Goal: Information Seeking & Learning: Understand process/instructions

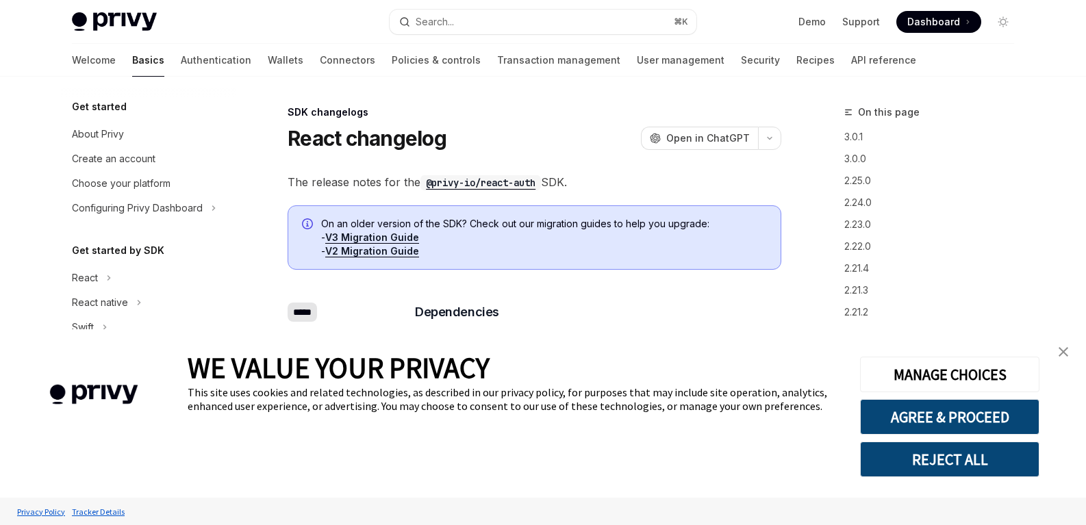
type textarea "*"
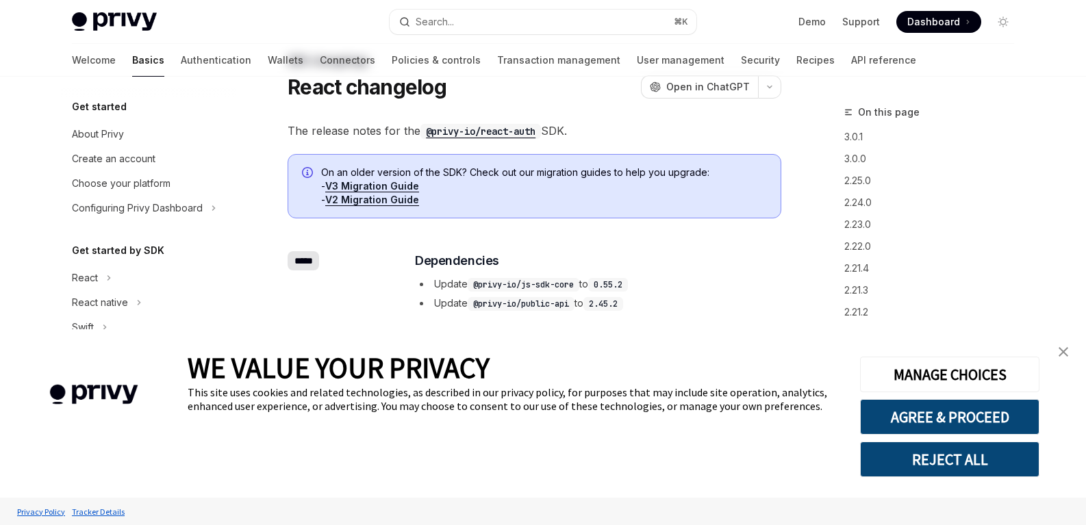
scroll to position [318, 0]
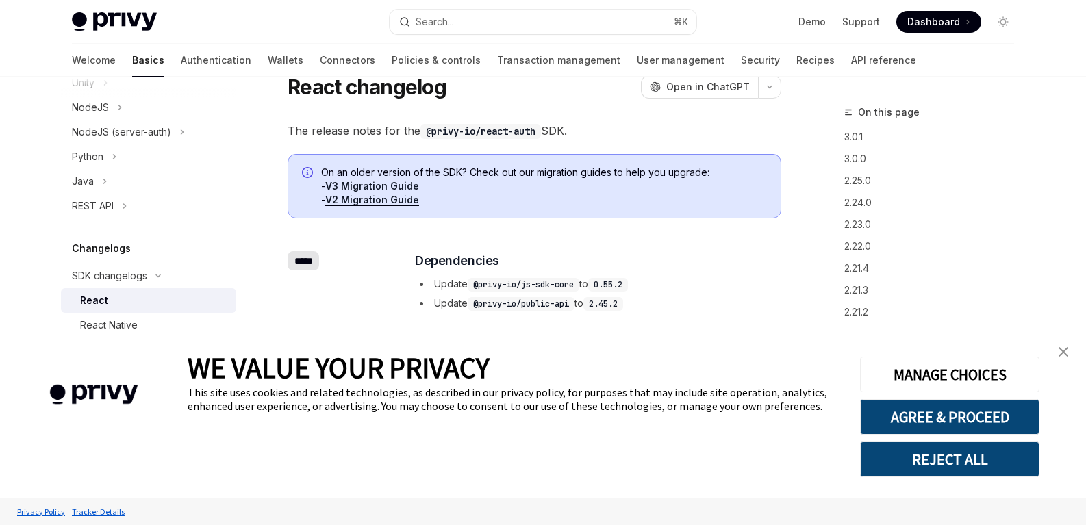
click at [564, 288] on code "@privy-io/js-sdk-core" at bounding box center [524, 285] width 112 height 14
click at [1060, 352] on img "close banner" at bounding box center [1064, 352] width 10 height 10
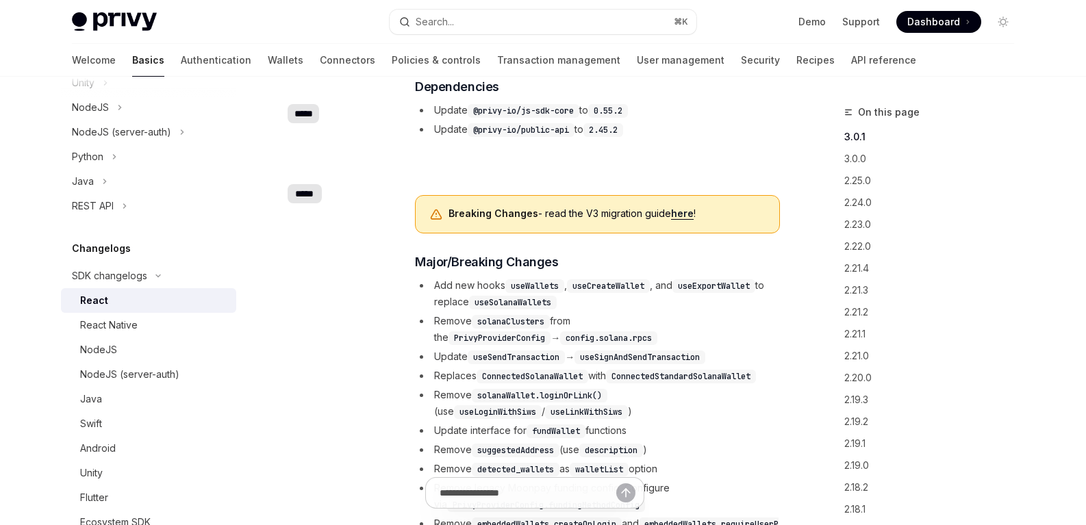
scroll to position [243, 0]
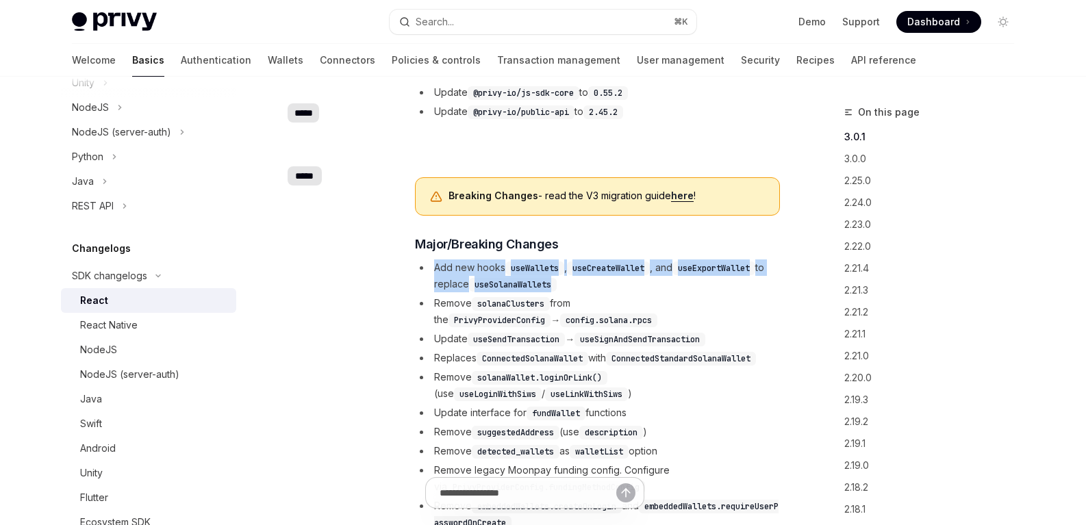
drag, startPoint x: 430, startPoint y: 268, endPoint x: 614, endPoint y: 281, distance: 184.0
click at [614, 281] on li "Add new hooks useWallets , useCreateWallet , and useExportWallet to replace use…" at bounding box center [597, 276] width 365 height 33
drag, startPoint x: 648, startPoint y: 288, endPoint x: 477, endPoint y: 268, distance: 172.4
click at [486, 267] on li "Add new hooks useWallets , useCreateWallet , and useExportWallet to replace use…" at bounding box center [597, 276] width 365 height 33
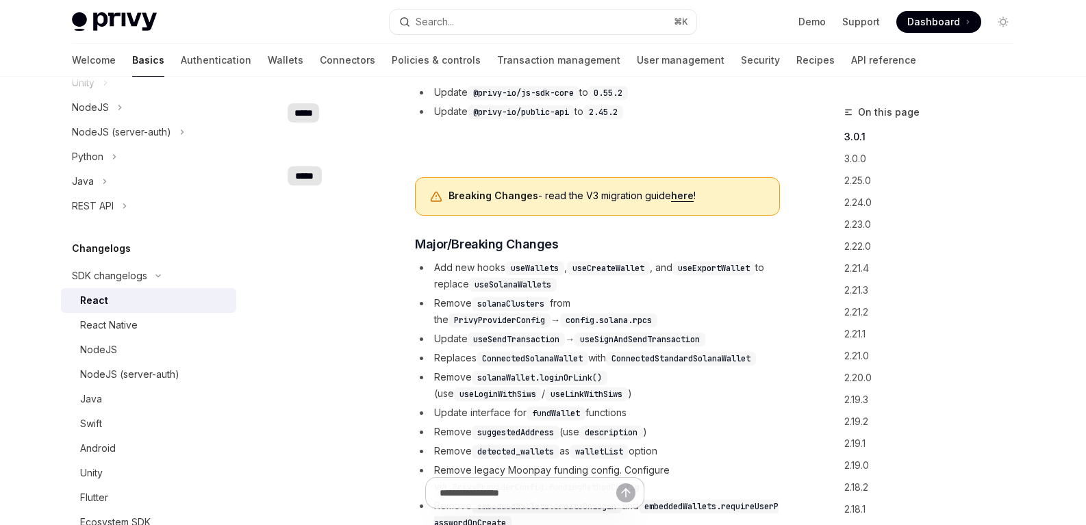
click at [468, 268] on li "Add new hooks useWallets , useCreateWallet , and useExportWallet to replace use…" at bounding box center [597, 276] width 365 height 33
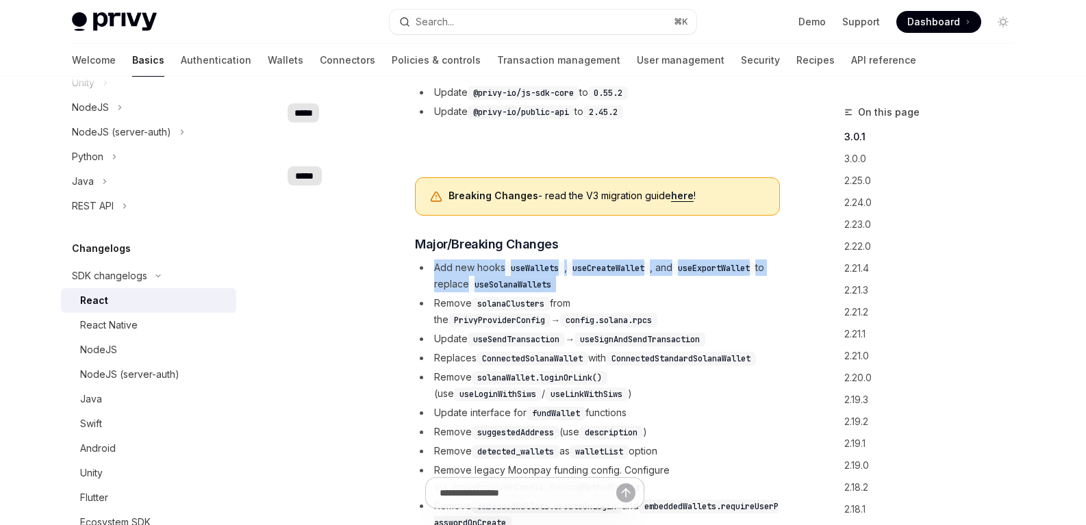
click at [468, 268] on li "Add new hooks useWallets , useCreateWallet , and useExportWallet to replace use…" at bounding box center [597, 276] width 365 height 33
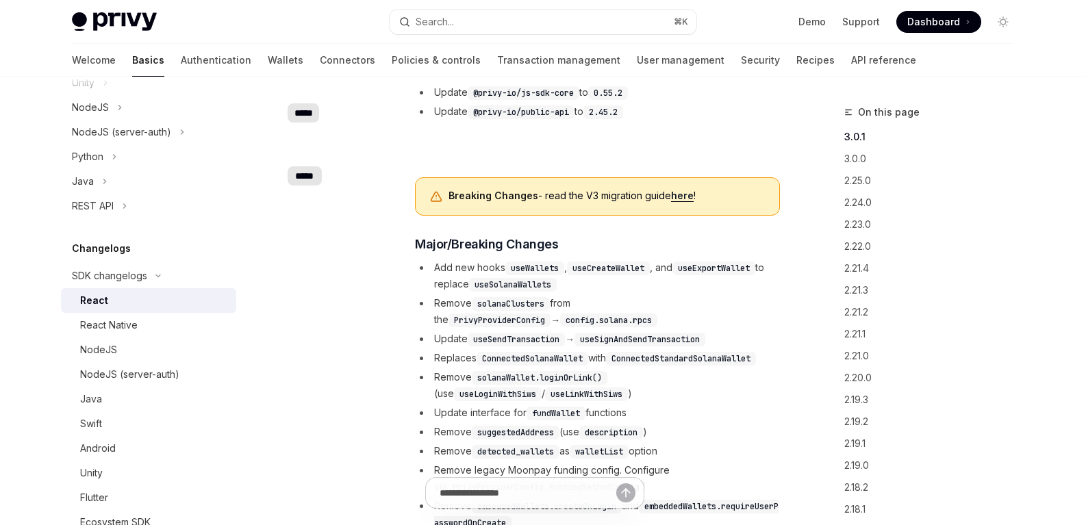
click at [492, 304] on code "solanaClusters" at bounding box center [511, 304] width 78 height 14
click at [551, 318] on li "Remove solanaClusters from the PrivyProviderConfig → config.solana.rpcs" at bounding box center [597, 311] width 365 height 33
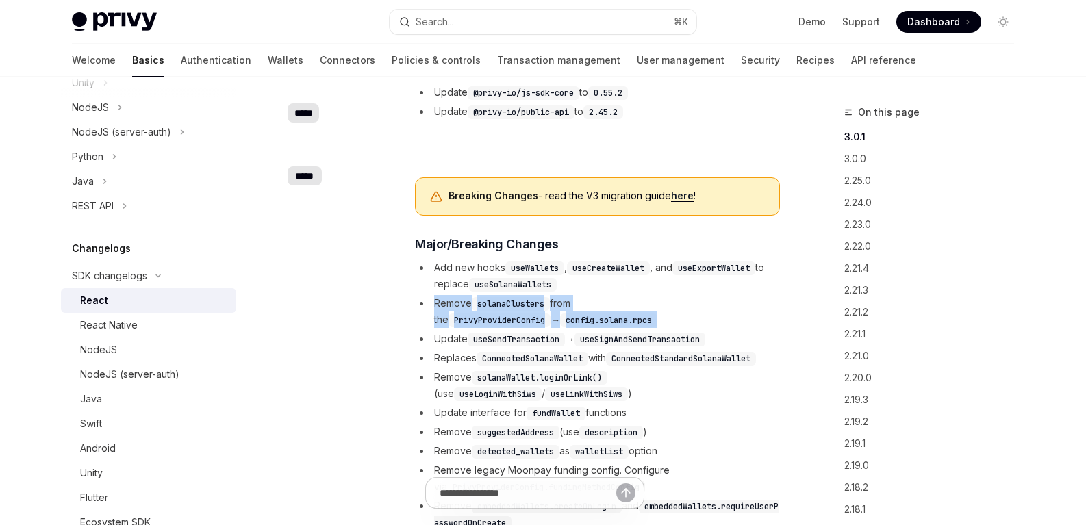
drag, startPoint x: 551, startPoint y: 318, endPoint x: 501, endPoint y: 312, distance: 50.5
click at [550, 318] on li "Remove solanaClusters from the PrivyProviderConfig → config.solana.rpcs" at bounding box center [597, 311] width 365 height 33
click at [501, 311] on li "Remove solanaClusters from the PrivyProviderConfig → config.solana.rpcs" at bounding box center [597, 311] width 365 height 33
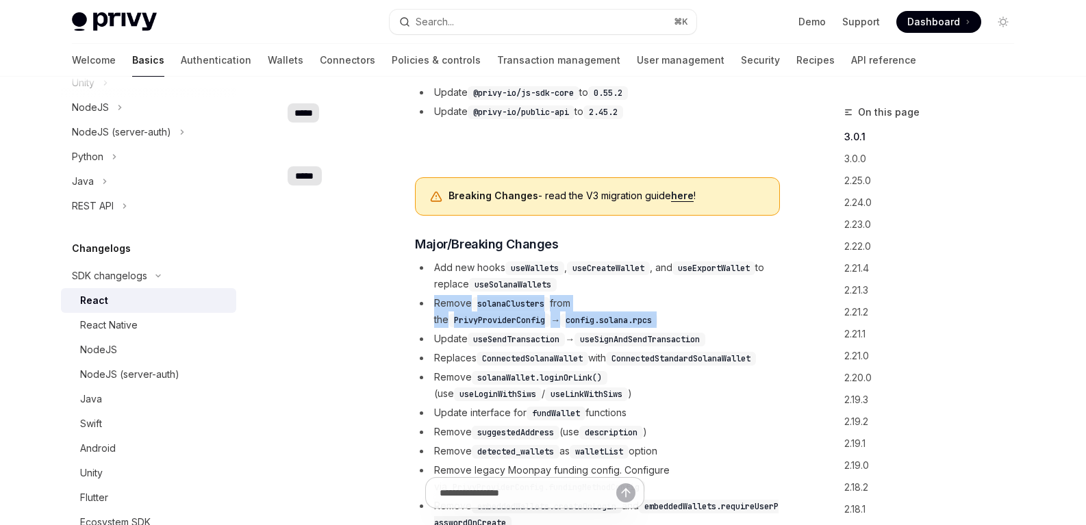
scroll to position [290, 0]
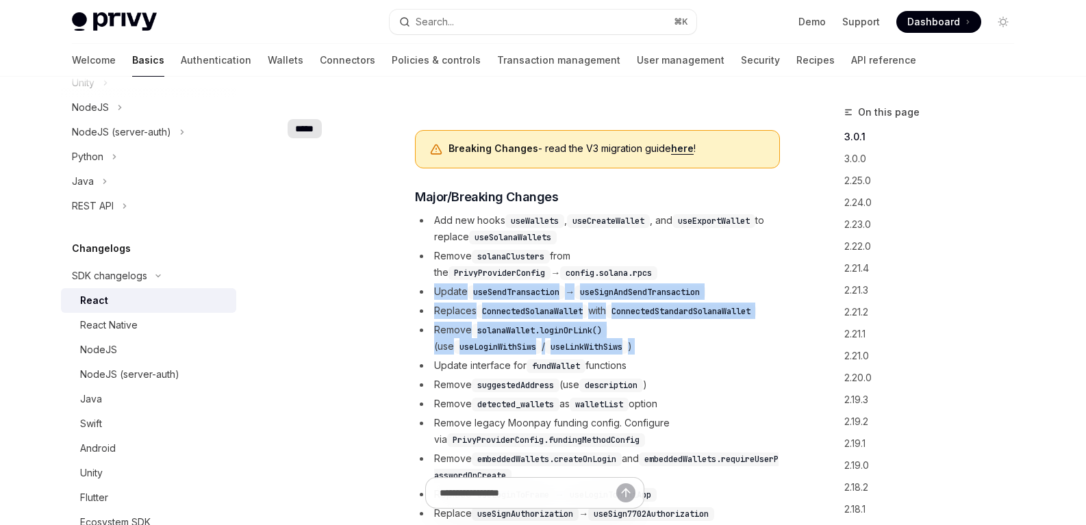
drag, startPoint x: 440, startPoint y: 299, endPoint x: 644, endPoint y: 353, distance: 211.8
click at [636, 351] on ul "Add new hooks useWallets , useCreateWallet , and useExportWallet to replace use…" at bounding box center [597, 386] width 365 height 348
click at [644, 353] on li "Remove solanaWallet.loginOrLink() (use useLoginWithSiws / useLinkWithSiws )" at bounding box center [597, 338] width 365 height 33
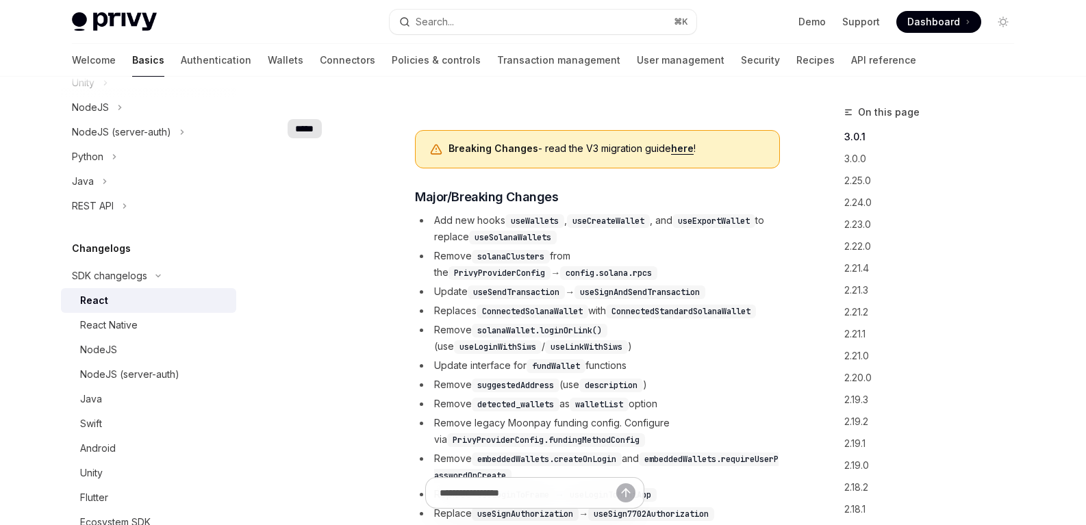
scroll to position [335, 0]
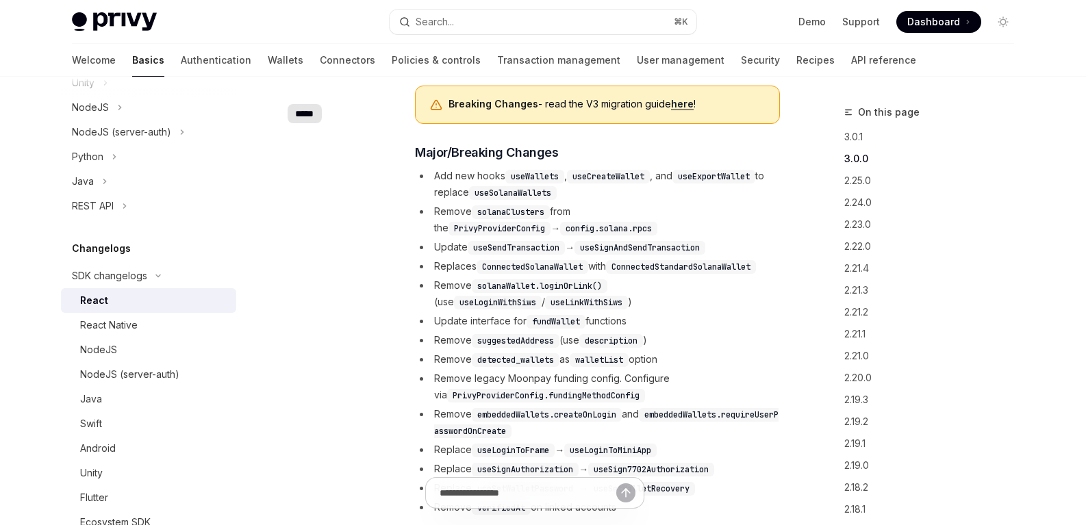
drag, startPoint x: 437, startPoint y: 317, endPoint x: 616, endPoint y: 329, distance: 179.1
click at [609, 329] on li "Update interface for fundWallet functions" at bounding box center [597, 321] width 365 height 16
click at [616, 329] on li "Update interface for fundWallet functions" at bounding box center [597, 321] width 365 height 16
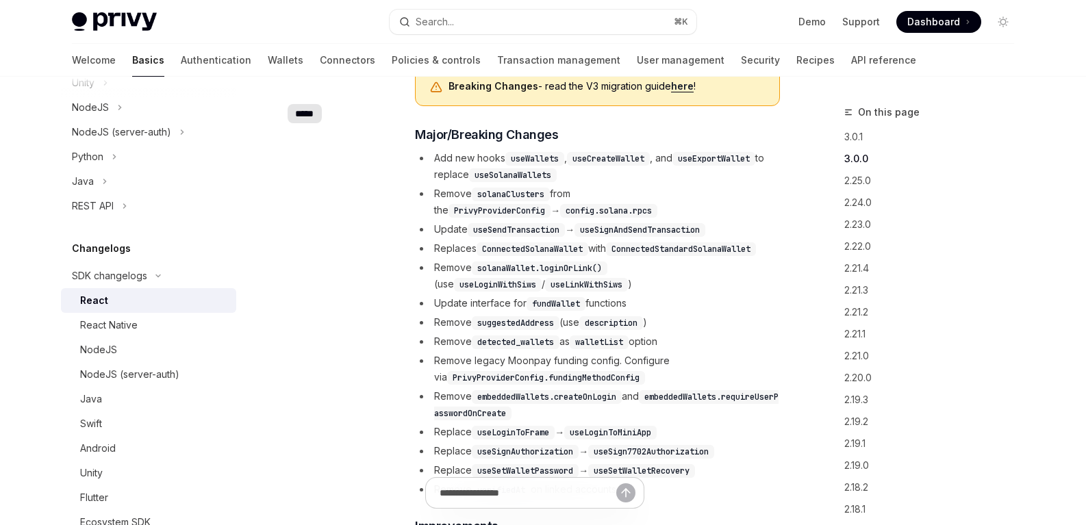
scroll to position [379, 0]
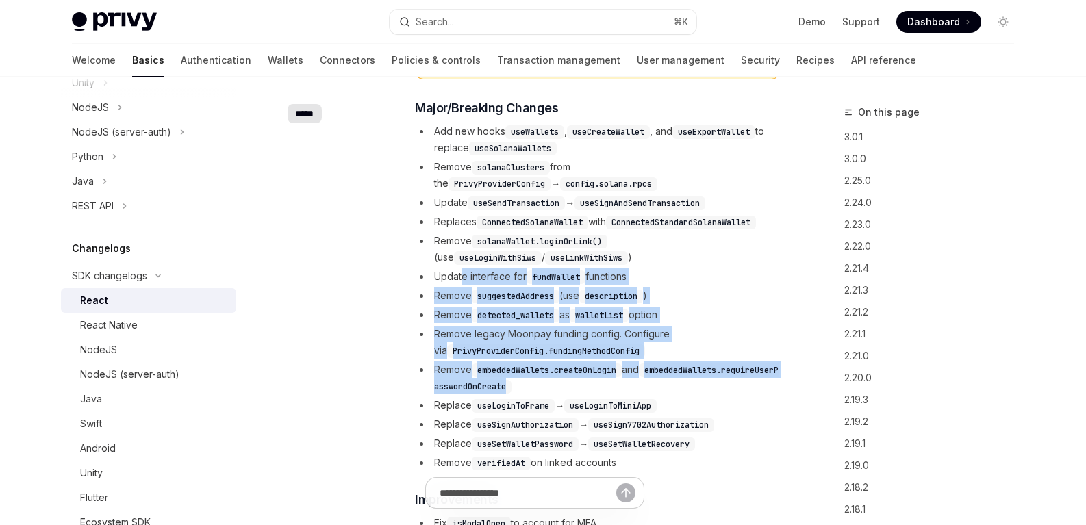
drag, startPoint x: 600, startPoint y: 342, endPoint x: 757, endPoint y: 388, distance: 164.1
click at [757, 388] on ul "Add new hooks useWallets , useCreateWallet , and useExportWallet to replace use…" at bounding box center [597, 297] width 365 height 348
click at [757, 388] on li "Remove embeddedWallets.createOnLogin and embeddedWallets.requireUserPasswordOnC…" at bounding box center [597, 378] width 365 height 33
drag, startPoint x: 662, startPoint y: 360, endPoint x: 454, endPoint y: 277, distance: 224.1
click at [454, 277] on ul "Add new hooks useWallets , useCreateWallet , and useExportWallet to replace use…" at bounding box center [597, 297] width 365 height 348
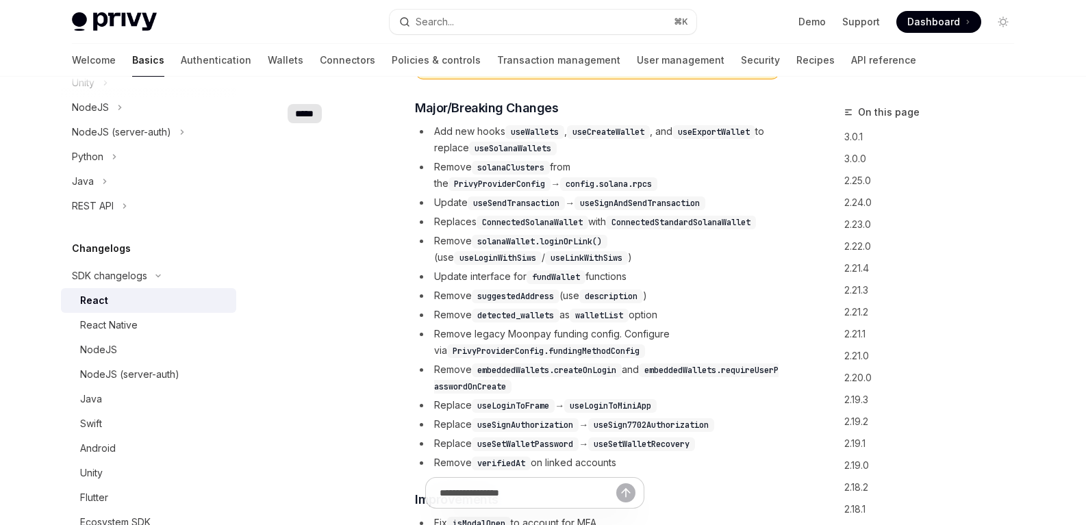
click at [454, 276] on li "Update interface for fundWallet functions" at bounding box center [597, 276] width 365 height 16
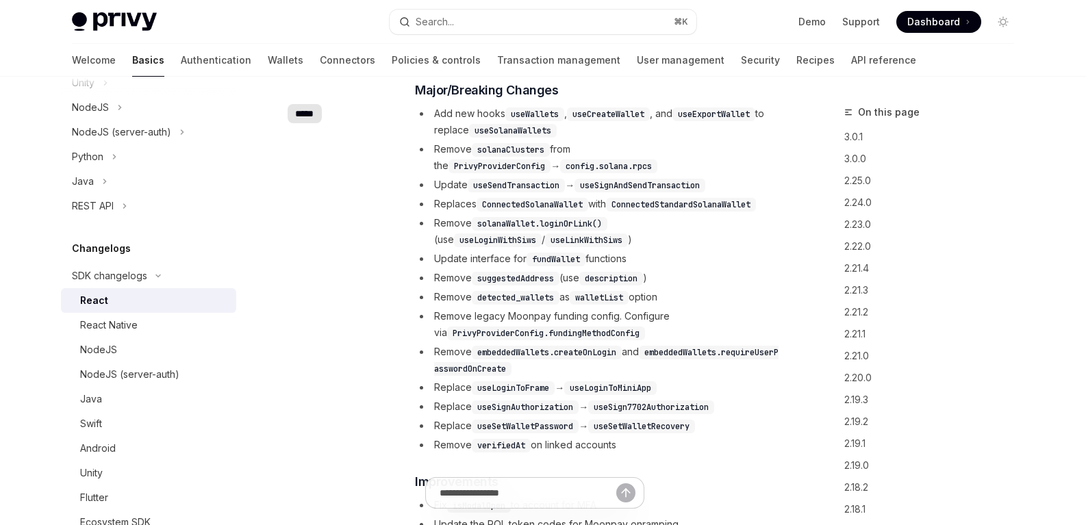
scroll to position [415, 0]
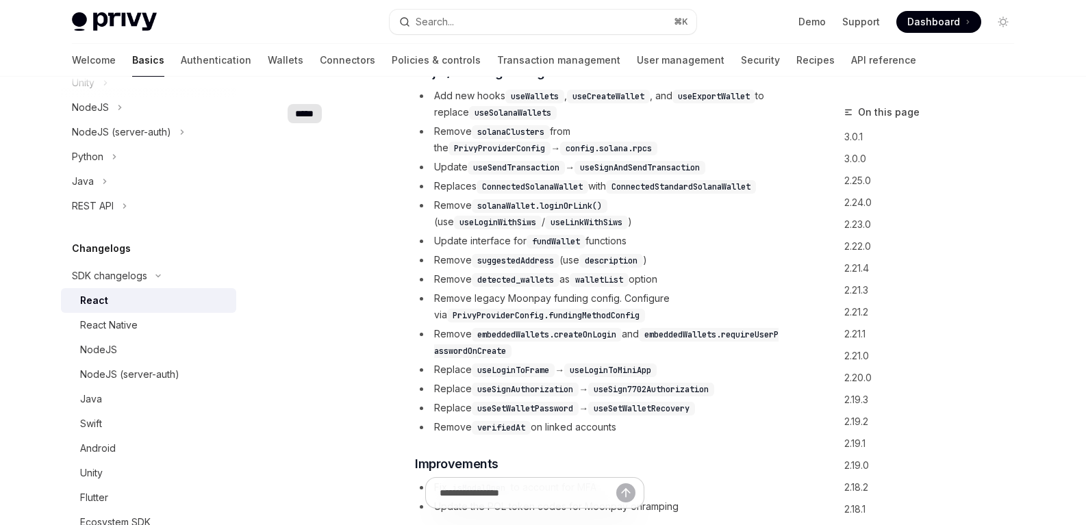
click at [433, 290] on li "Remove legacy Moonpay funding config. Configure via PrivyProviderConfig.funding…" at bounding box center [597, 306] width 365 height 33
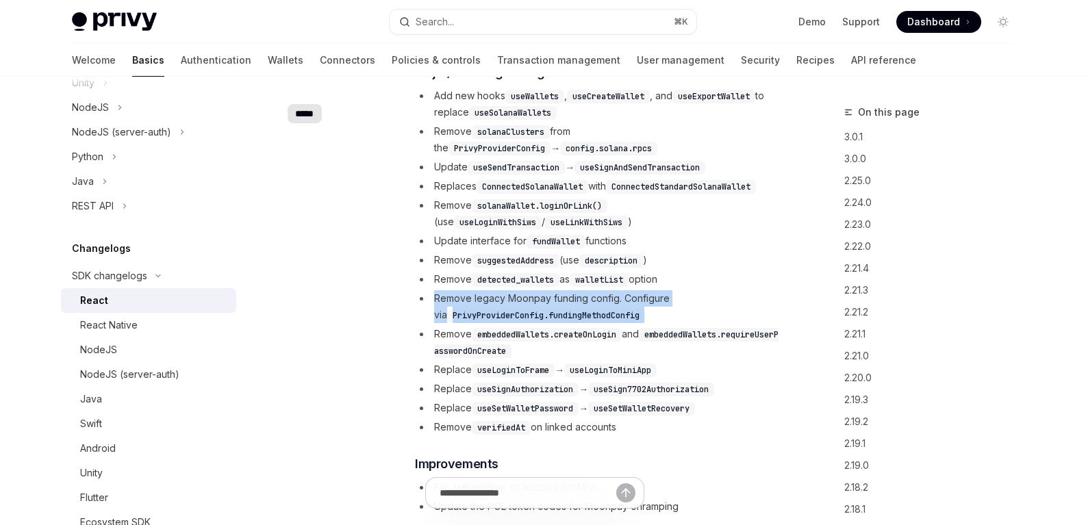
click at [433, 290] on li "Remove legacy Moonpay funding config. Configure via PrivyProviderConfig.funding…" at bounding box center [597, 306] width 365 height 33
click at [466, 293] on li "Remove legacy Moonpay funding config. Configure via PrivyProviderConfig.funding…" at bounding box center [597, 306] width 365 height 33
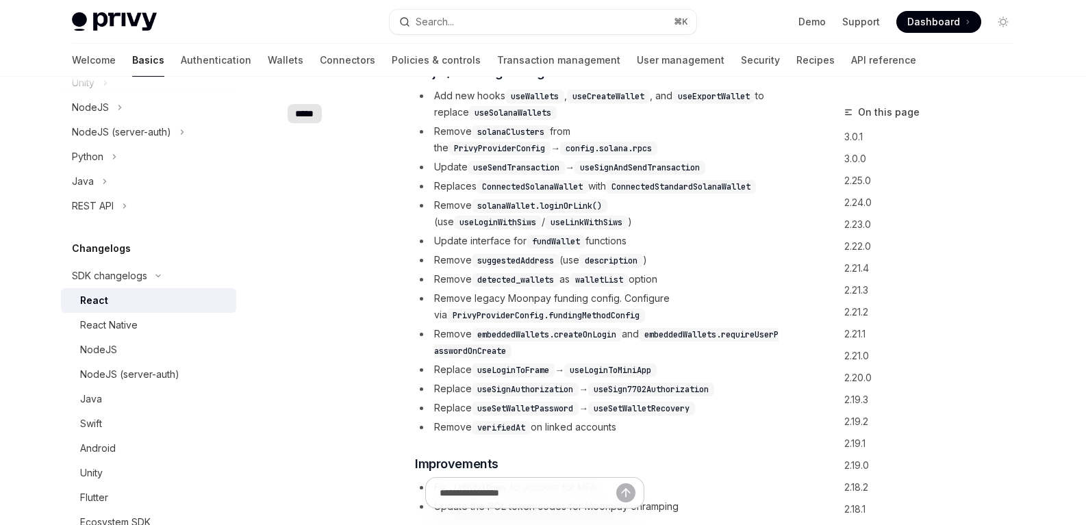
scroll to position [424, 0]
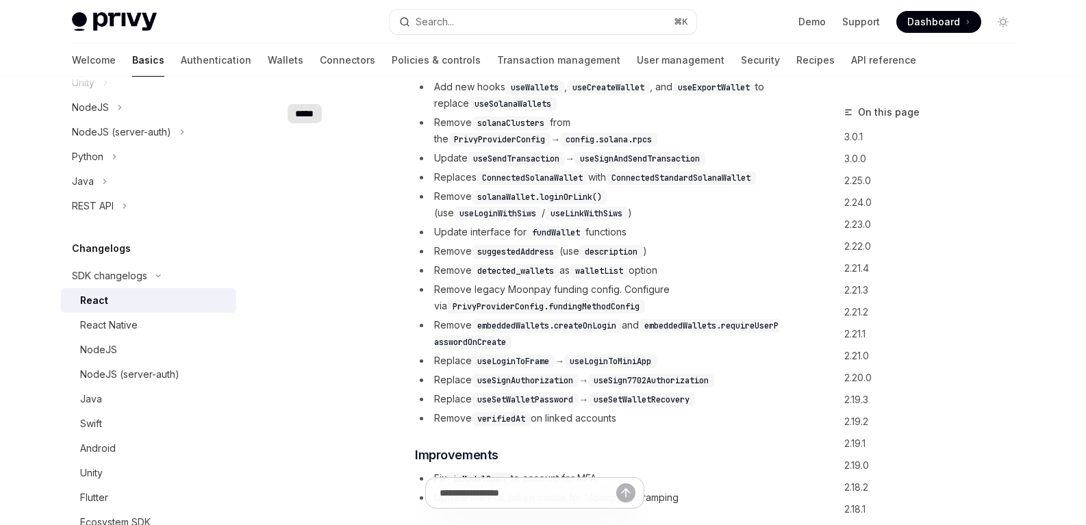
click at [496, 364] on code "useLoginToFrame" at bounding box center [513, 362] width 83 height 14
click at [522, 363] on code "useLoginToFrame" at bounding box center [513, 362] width 83 height 14
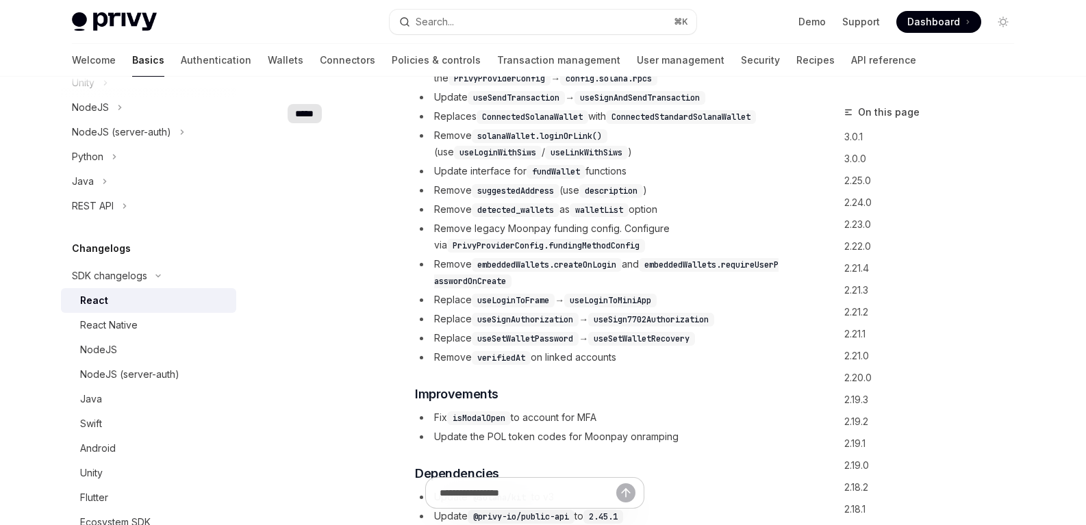
click at [513, 328] on ul "Add new hooks useWallets , useCreateWallet , and useExportWallet to replace use…" at bounding box center [597, 192] width 365 height 348
click at [513, 323] on code "useSignAuthorization" at bounding box center [525, 320] width 107 height 14
click at [514, 330] on li "Replace useSetWalletPassword → useSetWalletRecovery" at bounding box center [597, 338] width 365 height 16
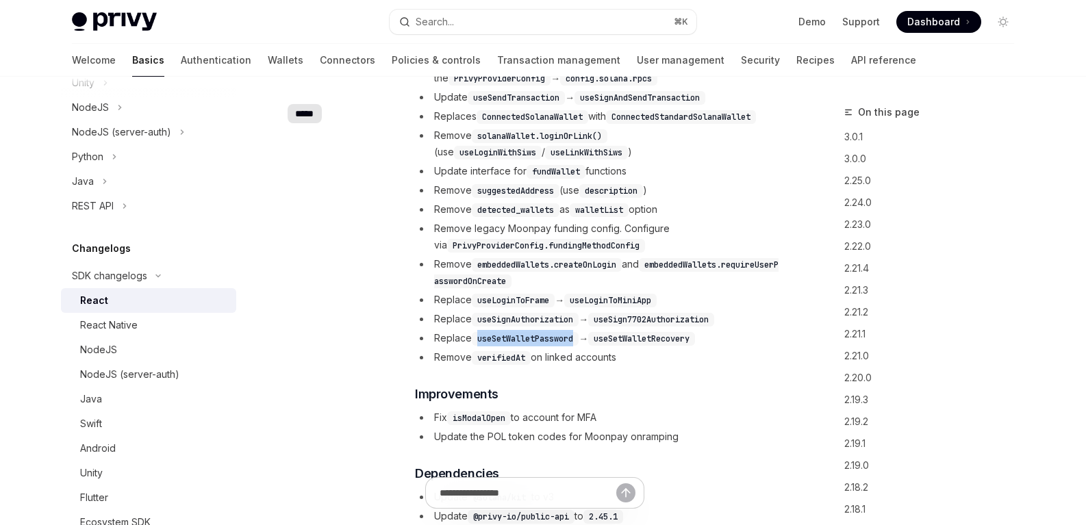
click at [514, 330] on li "Replace useSetWalletPassword → useSetWalletRecovery" at bounding box center [597, 338] width 365 height 16
click at [524, 328] on ul "Add new hooks useWallets , useCreateWallet , and useExportWallet to replace use…" at bounding box center [597, 192] width 365 height 348
click at [527, 314] on code "useSignAuthorization" at bounding box center [525, 320] width 107 height 14
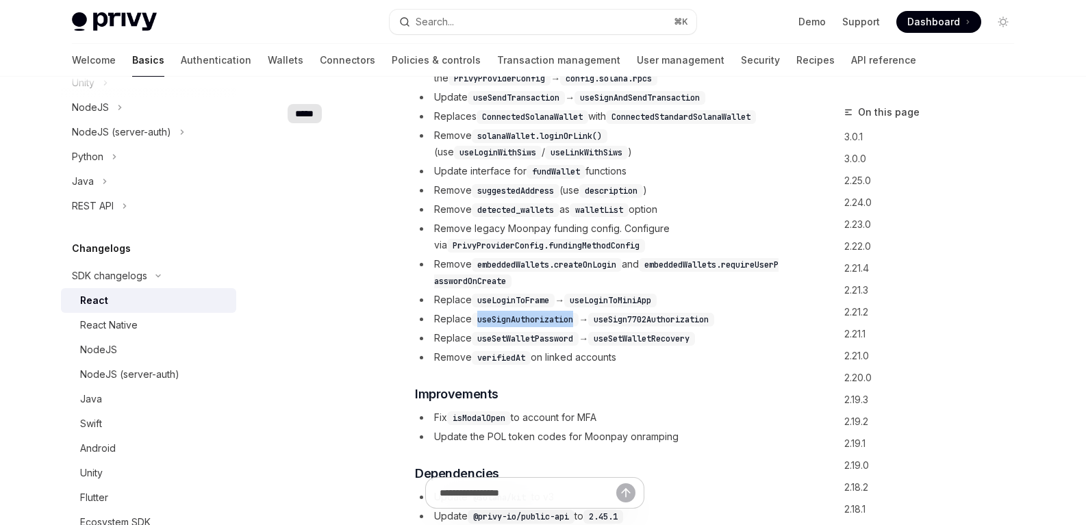
click at [527, 314] on code "useSignAuthorization" at bounding box center [525, 320] width 107 height 14
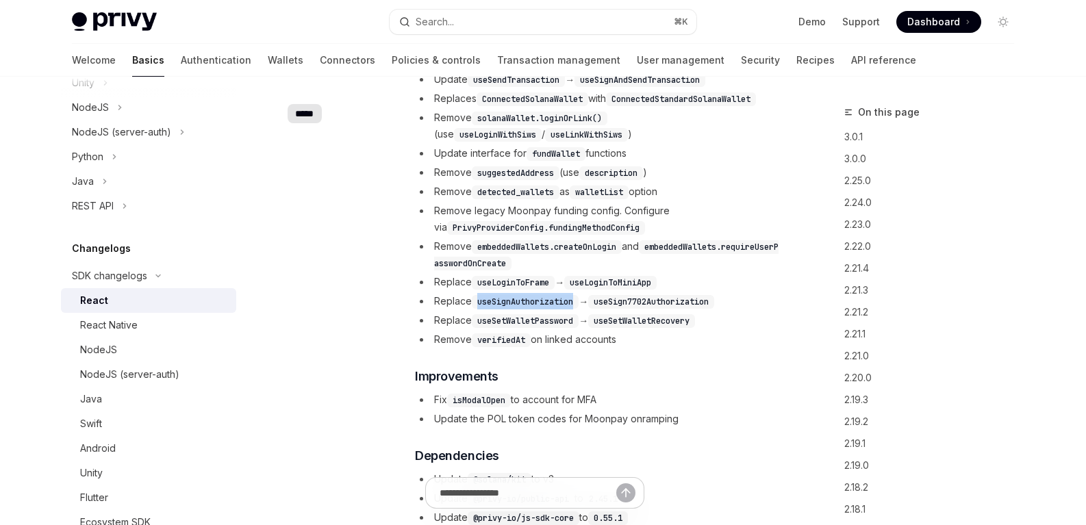
scroll to position [677, 0]
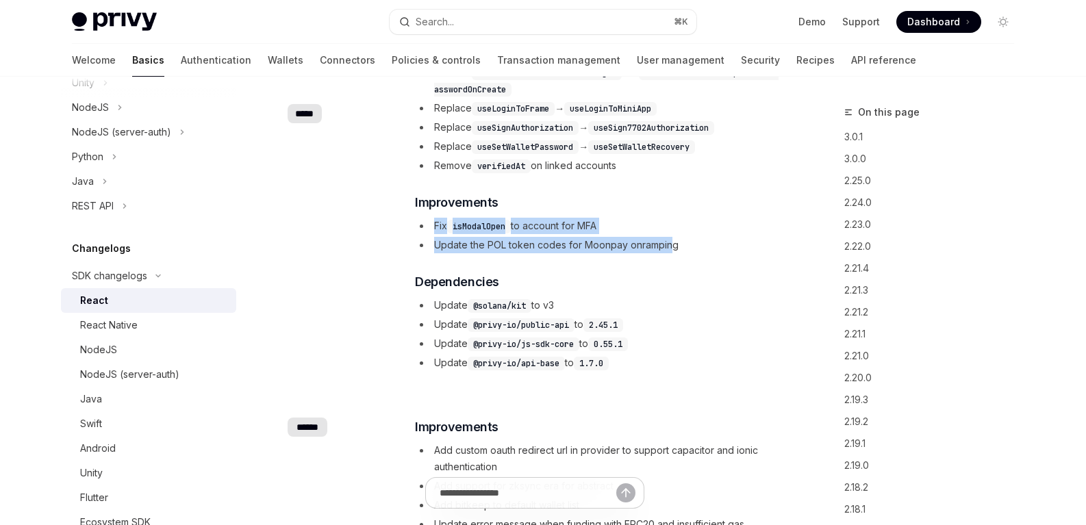
drag, startPoint x: 431, startPoint y: 227, endPoint x: 672, endPoint y: 238, distance: 241.3
click at [672, 238] on ul "Fix isModalOpen to account for MFA Update the POL token codes for Moonpay onram…" at bounding box center [597, 236] width 365 height 36
click at [673, 238] on li "Update the POL token codes for Moonpay onramping" at bounding box center [597, 245] width 365 height 16
drag, startPoint x: 690, startPoint y: 243, endPoint x: 442, endPoint y: 228, distance: 247.7
click at [442, 228] on ul "Fix isModalOpen to account for MFA Update the POL token codes for Moonpay onram…" at bounding box center [597, 236] width 365 height 36
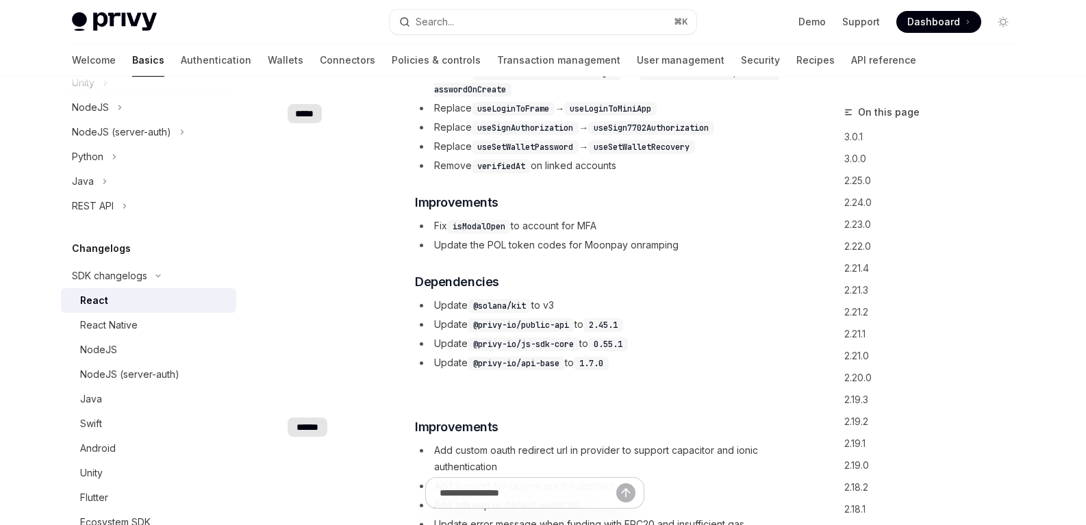
click at [433, 226] on li "Fix isModalOpen to account for MFA" at bounding box center [597, 226] width 365 height 16
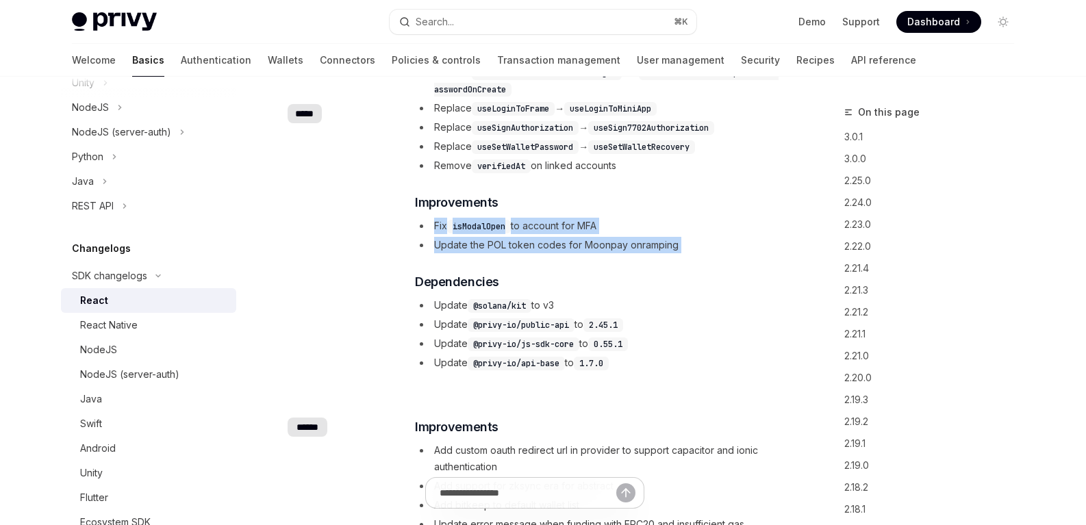
drag, startPoint x: 433, startPoint y: 226, endPoint x: 783, endPoint y: 251, distance: 350.9
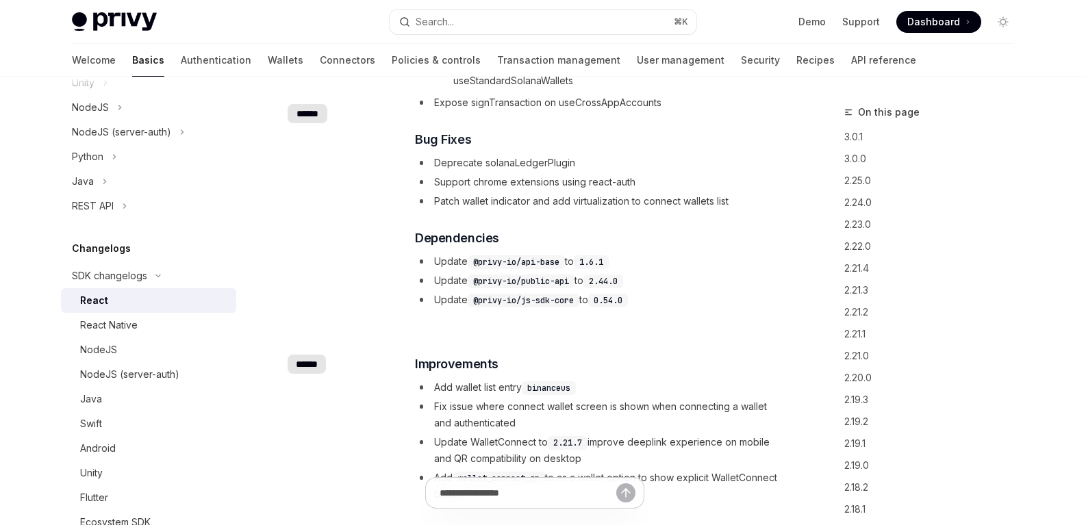
scroll to position [0, 0]
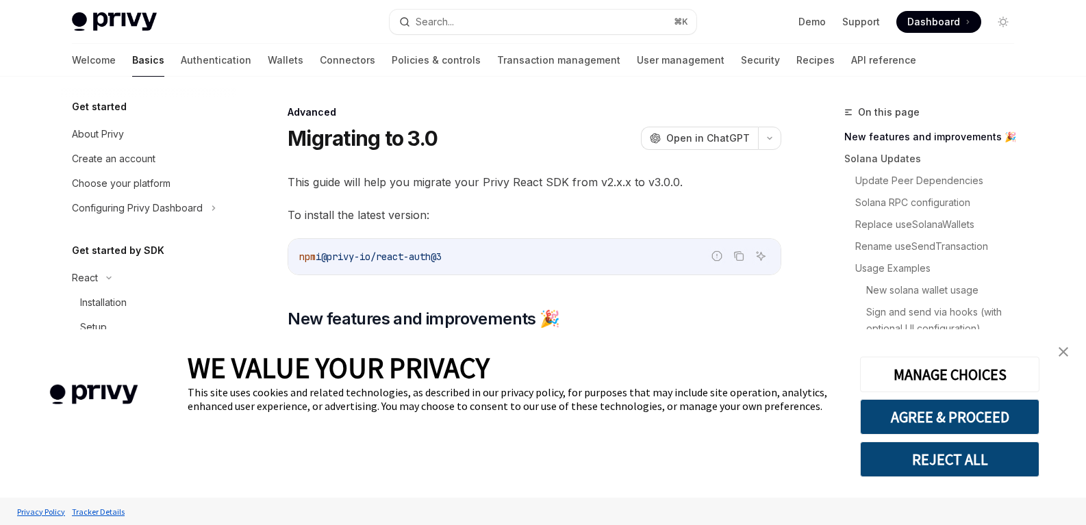
scroll to position [240, 0]
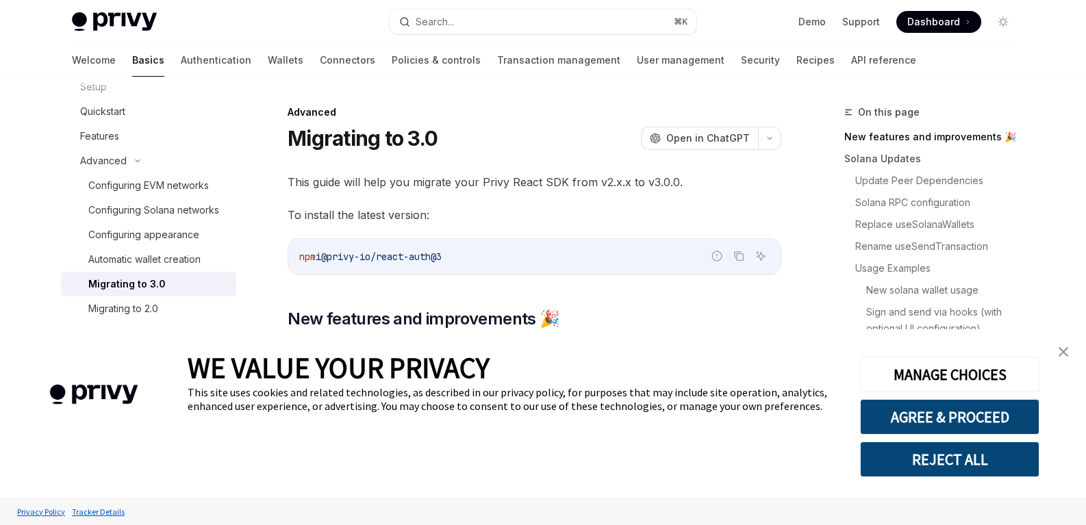
click at [1068, 353] on link "close banner" at bounding box center [1063, 351] width 27 height 27
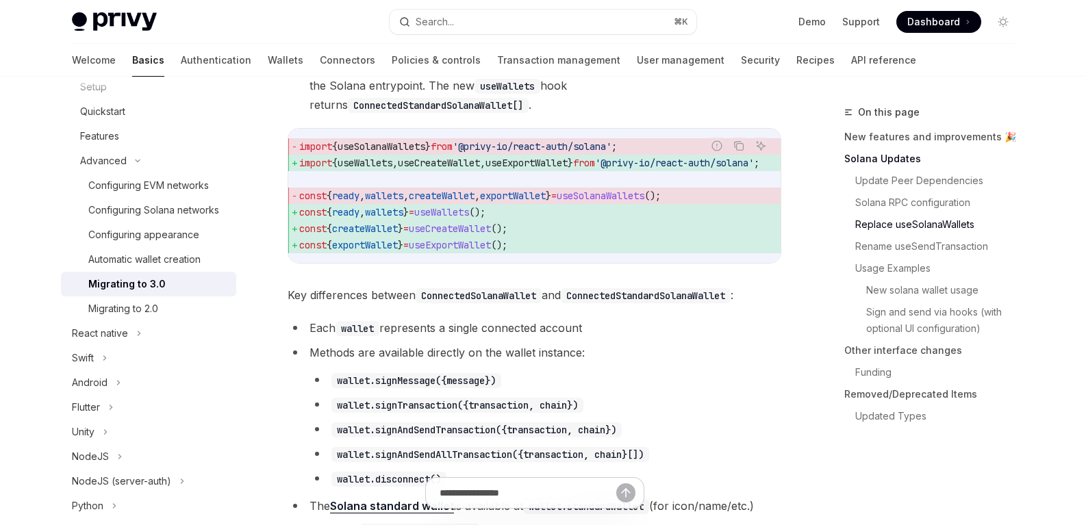
scroll to position [1331, 0]
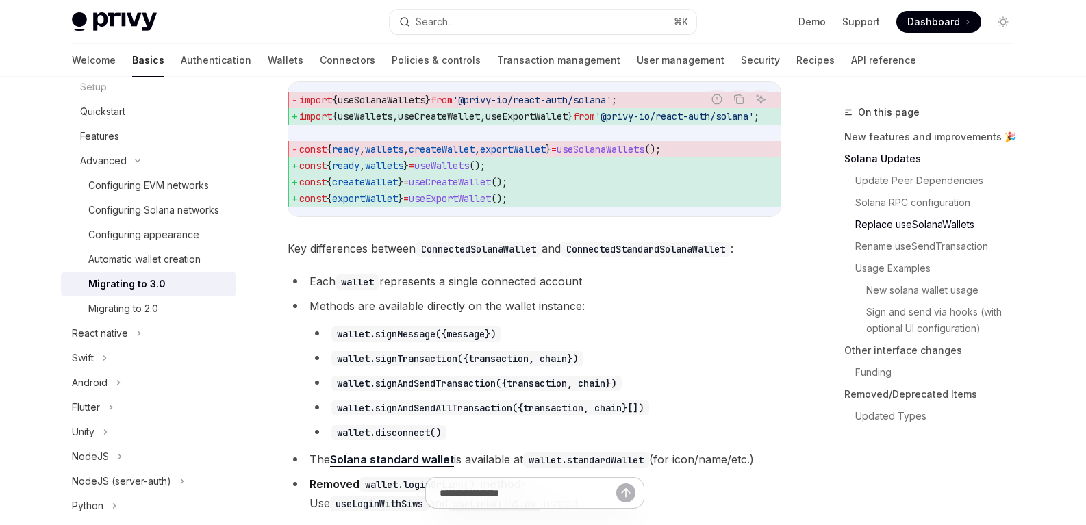
click at [501, 332] on li "Methods are available directly on the wallet instance: wallet.signMessage({mess…" at bounding box center [535, 369] width 494 height 145
click at [503, 334] on li "Methods are available directly on the wallet instance: wallet.signMessage({mess…" at bounding box center [535, 369] width 494 height 145
click at [507, 331] on li "Methods are available directly on the wallet instance: wallet.signMessage({mess…" at bounding box center [535, 369] width 494 height 145
click at [510, 331] on li "Methods are available directly on the wallet instance: wallet.signMessage({mess…" at bounding box center [535, 369] width 494 height 145
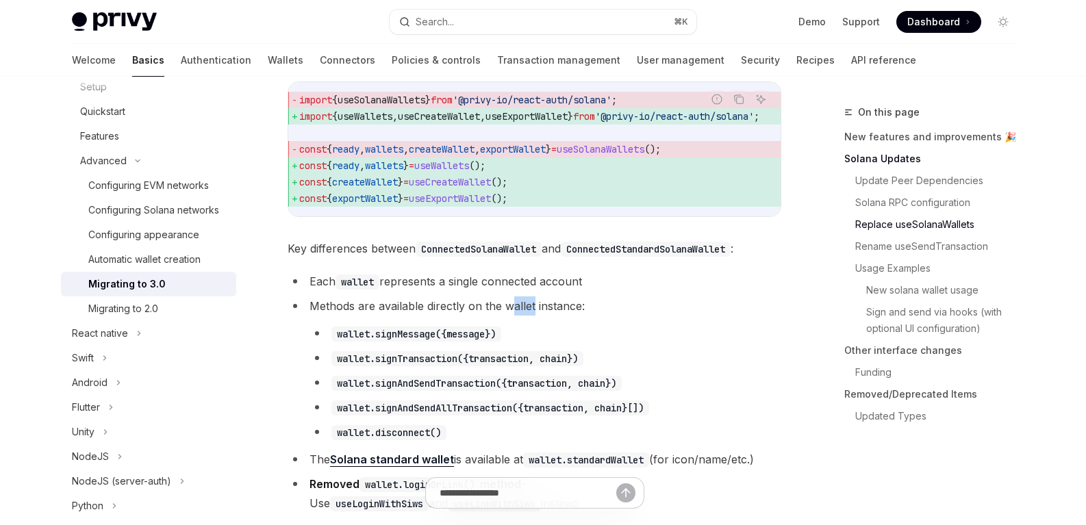
click at [510, 331] on li "Methods are available directly on the wallet instance: wallet.signMessage({mess…" at bounding box center [535, 369] width 494 height 145
click at [511, 331] on li "Methods are available directly on the wallet instance: wallet.signMessage({mess…" at bounding box center [535, 369] width 494 height 145
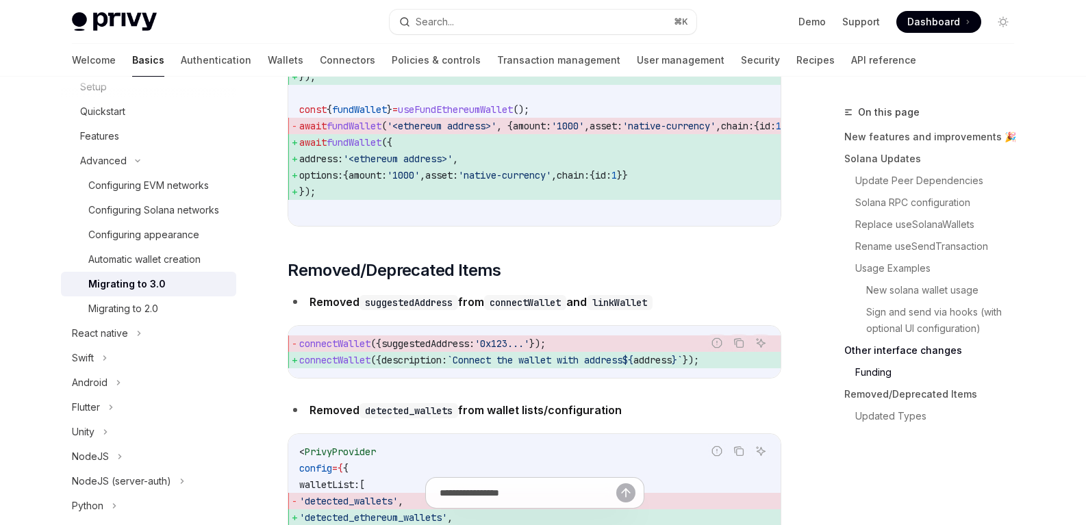
scroll to position [4361, 0]
